Goal: Task Accomplishment & Management: Manage account settings

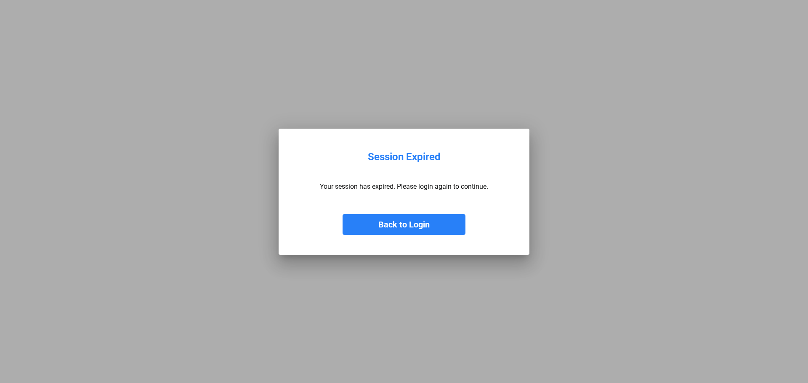
click at [415, 232] on button "Back to Login" at bounding box center [404, 224] width 123 height 21
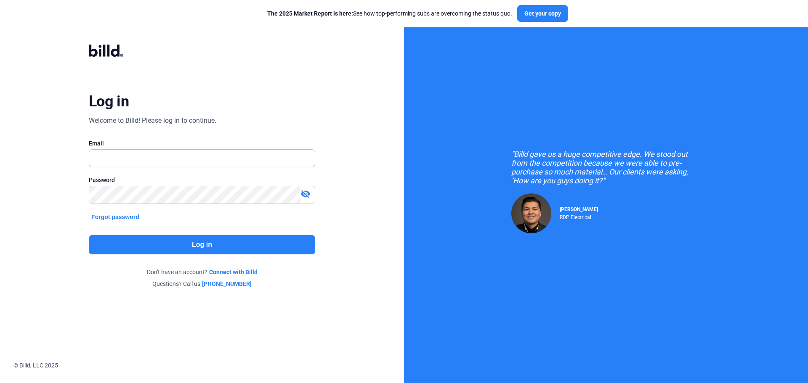
type input "[PERSON_NAME][EMAIL_ADDRESS][DOMAIN_NAME]"
click at [150, 240] on button "Log in" at bounding box center [202, 244] width 226 height 19
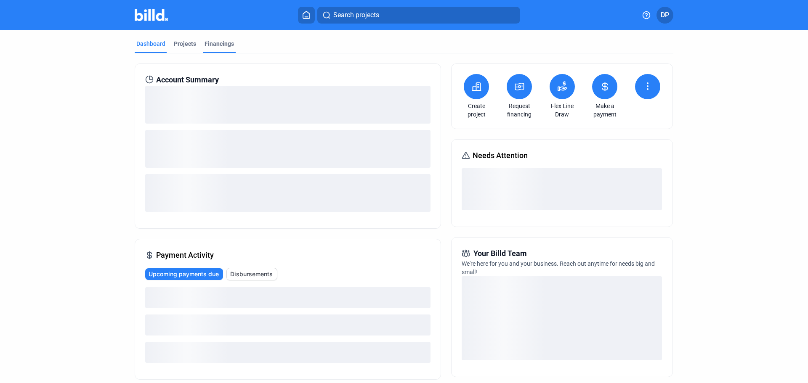
click at [210, 43] on div "Financings" at bounding box center [219, 44] width 29 height 8
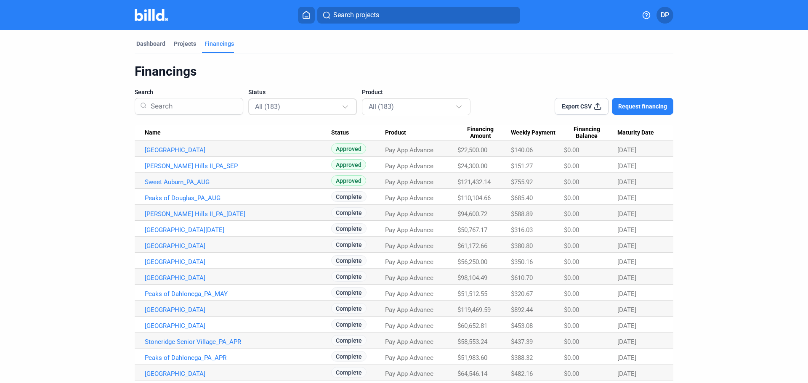
click at [346, 108] on div at bounding box center [346, 102] width 9 height 13
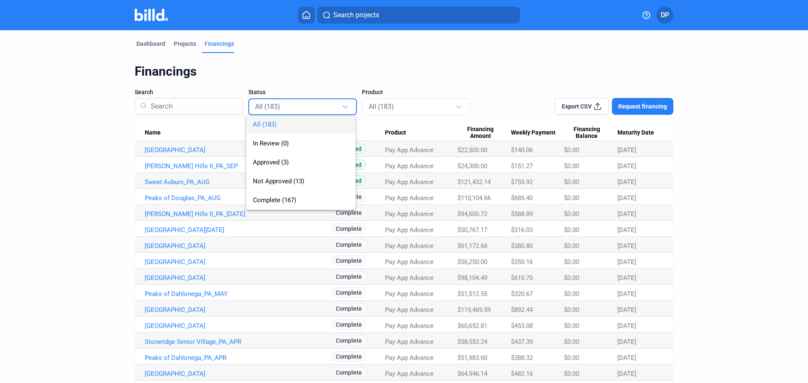
click at [320, 62] on div at bounding box center [404, 191] width 808 height 383
